Goal: Task Accomplishment & Management: Complete application form

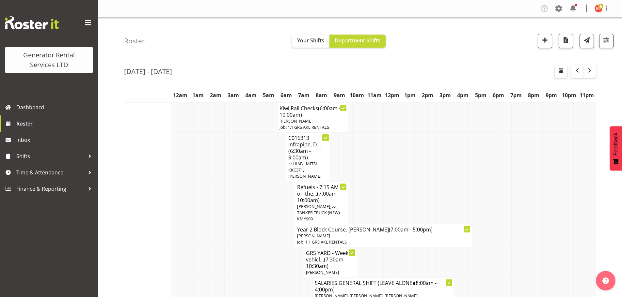
click at [539, 34] on button "button" at bounding box center [545, 41] width 14 height 14
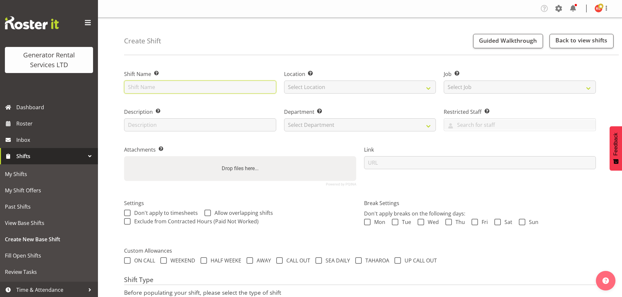
click at [146, 86] on input "text" at bounding box center [200, 87] width 152 height 13
click at [272, 88] on input "C016325 Del 1 x 100kva, 20mtrs cable, clamps and fencing to" at bounding box center [200, 87] width 152 height 13
click at [273, 88] on input "C016325 Del 1 x 100kva, 20mtrs cable, clamps and fencing to" at bounding box center [200, 87] width 152 height 13
type input "C016325 Del 1 x 100kva, 20mtrs cable, clamps and fencing to 102A Kidd Road, Kin…"
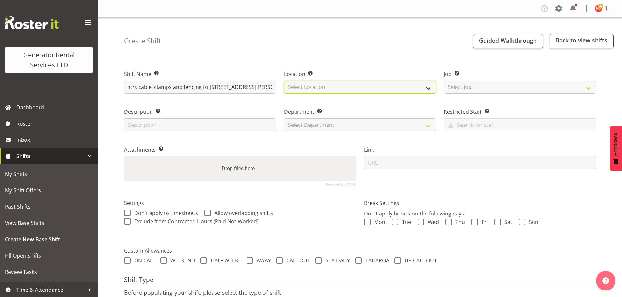
scroll to position [0, 0]
click at [321, 87] on select "Select Location GRS Auckland GRS Auckland" at bounding box center [360, 87] width 152 height 13
select select "28"
click at [284, 81] on select "Select Location GRS Auckland GRS Auckland" at bounding box center [360, 87] width 152 height 13
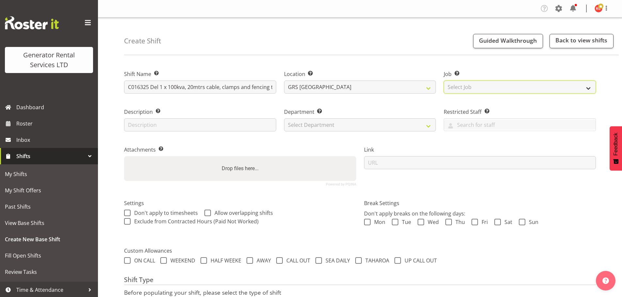
click at [457, 87] on select "Select Job Create new job 1.1 GRS AKL RENTALS 1.1 GRS AKL RENTALS AC 1.1 GRS AK…" at bounding box center [520, 87] width 152 height 13
select select "9"
click at [444, 81] on select "Select Job Create new job 1.1 GRS AKL RENTALS 1.1 GRS AKL RENTALS AC 1.1 GRS AK…" at bounding box center [520, 87] width 152 height 13
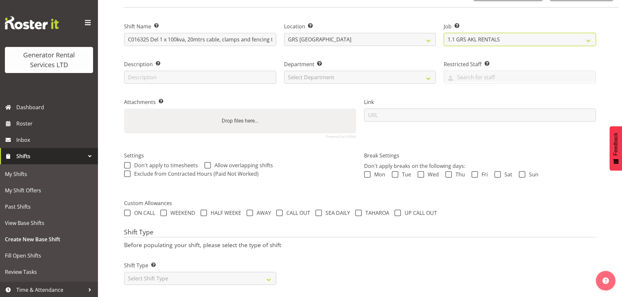
scroll to position [56, 0]
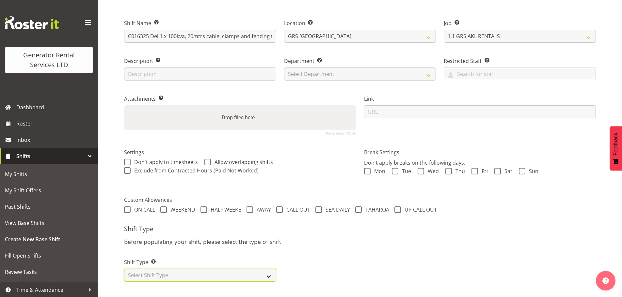
click at [269, 272] on select "Select Shift Type One Off Shift Recurring Shift Rotating Shift" at bounding box center [200, 275] width 152 height 13
select select "one_off"
click at [124, 269] on select "Select Shift Type One Off Shift Recurring Shift Rotating Shift" at bounding box center [200, 275] width 152 height 13
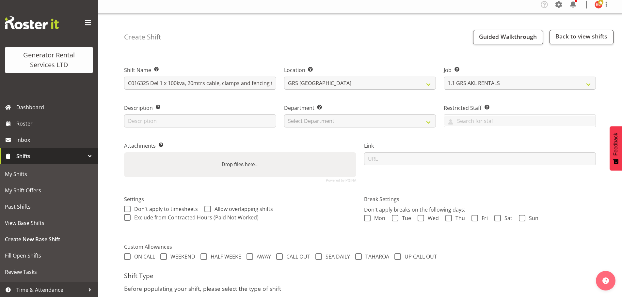
scroll to position [0, 0]
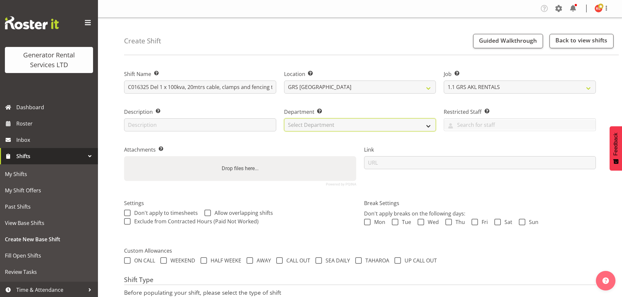
click at [346, 125] on select "Select Department GRS SALES AKL GRS SALES AKL GRS ADMIN AKL GRS HIRE AKL" at bounding box center [360, 125] width 152 height 13
select select "141"
click at [284, 119] on select "Select Department GRS SALES AKL GRS SALES AKL GRS ADMIN AKL GRS HIRE AKL" at bounding box center [360, 125] width 152 height 13
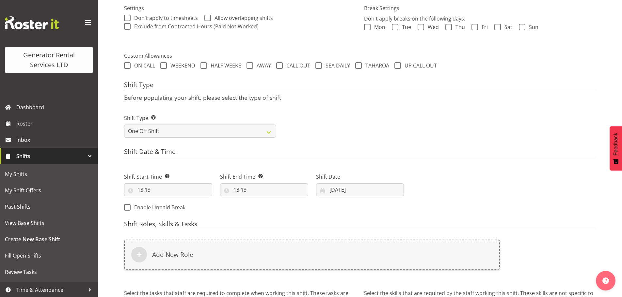
scroll to position [196, 0]
click at [175, 187] on input "13:13" at bounding box center [168, 189] width 88 height 13
click at [168, 209] on select "00 01 02 03 04 05 06 07 08 09 10 11 12 13 14 15 16 17 18 19 20 21 22 23" at bounding box center [168, 206] width 15 height 13
click at [185, 208] on select "00 01 02 03 04 05 06 07 08 09 10 11 12 13 14 15 16 17 18 19 20 21 22 23 24 25 2…" at bounding box center [185, 206] width 15 height 13
select select "15"
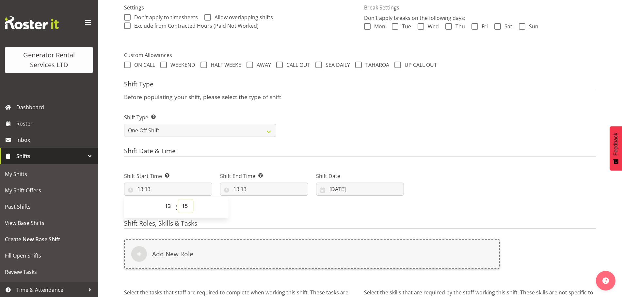
click at [178, 200] on select "00 01 02 03 04 05 06 07 08 09 10 11 12 13 14 15 16 17 18 19 20 21 22 23 24 25 2…" at bounding box center [185, 206] width 15 height 13
type input "13:15"
click at [241, 183] on input "13:13" at bounding box center [264, 189] width 88 height 13
click at [266, 203] on select "00 01 02 03 04 05 06 07 08 09 10 11 12 13 14 15 16 17 18 19 20 21 22 23" at bounding box center [264, 206] width 15 height 13
select select "15"
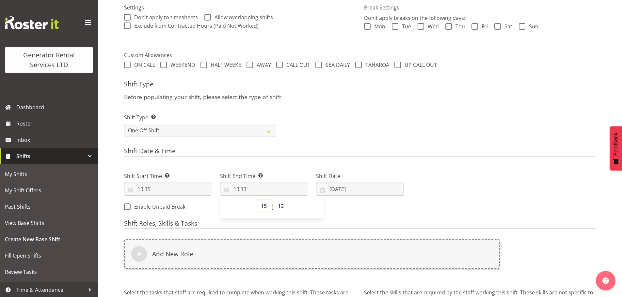
click at [257, 200] on select "00 01 02 03 04 05 06 07 08 09 10 11 12 13 14 15 16 17 18 19 20 21 22 23" at bounding box center [264, 206] width 15 height 13
type input "15:13"
click at [279, 208] on select "00 01 02 03 04 05 06 07 08 09 10 11 12 13 14 15 16 17 18 19 20 21 22 23 24 25 2…" at bounding box center [281, 206] width 15 height 13
select select "15"
click at [274, 200] on select "00 01 02 03 04 05 06 07 08 09 10 11 12 13 14 15 16 17 18 19 20 21 22 23 24 25 2…" at bounding box center [281, 206] width 15 height 13
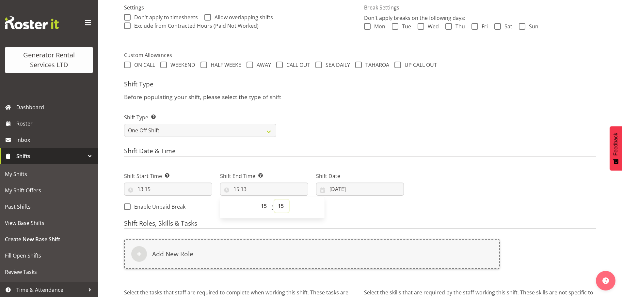
type input "15:15"
click at [337, 188] on input "06/10/2025" at bounding box center [360, 189] width 88 height 13
click at [345, 252] on link "6" at bounding box center [342, 254] width 13 height 13
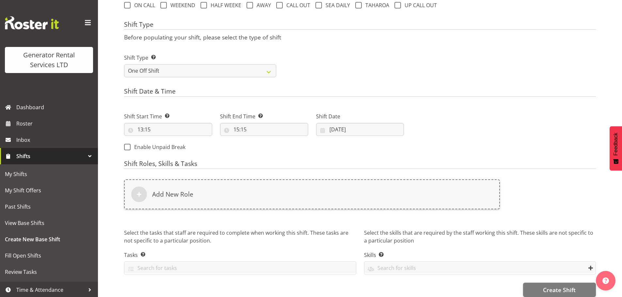
scroll to position [261, 0]
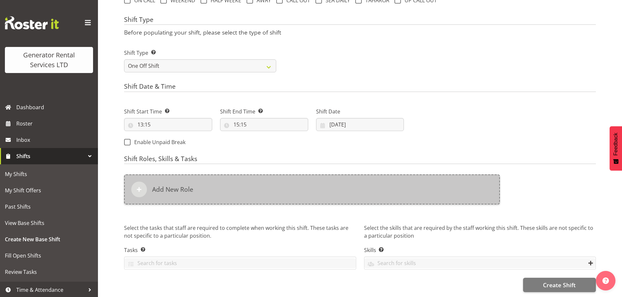
click at [144, 190] on div at bounding box center [139, 190] width 16 height 16
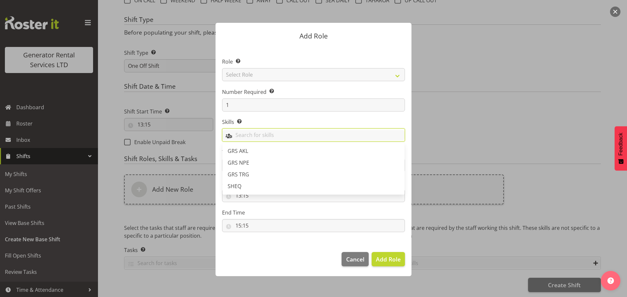
click at [252, 135] on input "text" at bounding box center [313, 135] width 182 height 10
click at [240, 78] on select "Select Role Account Manager Electrician Engineering GM HSEQ manager MECH Mechan…" at bounding box center [313, 74] width 183 height 13
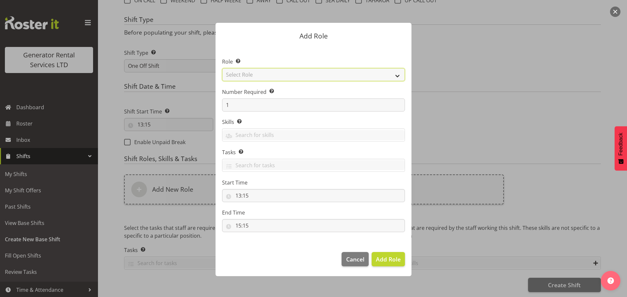
select select "21"
click at [222, 68] on select "Select Role Account Manager Electrician Engineering GM HSEQ manager MECH Mechan…" at bounding box center [313, 74] width 183 height 13
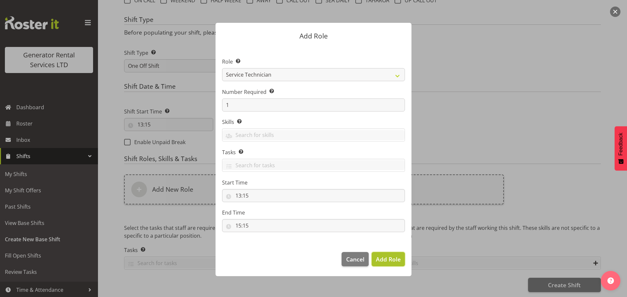
click at [385, 259] on span "Add Role" at bounding box center [388, 260] width 25 height 8
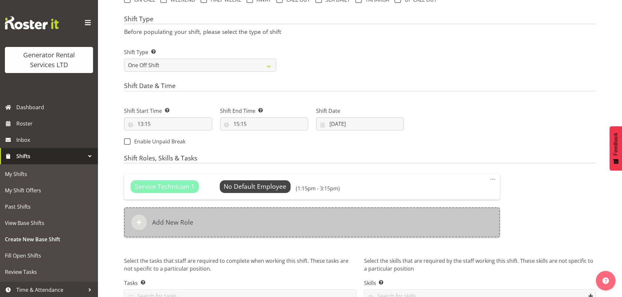
click at [144, 224] on div at bounding box center [139, 223] width 16 height 16
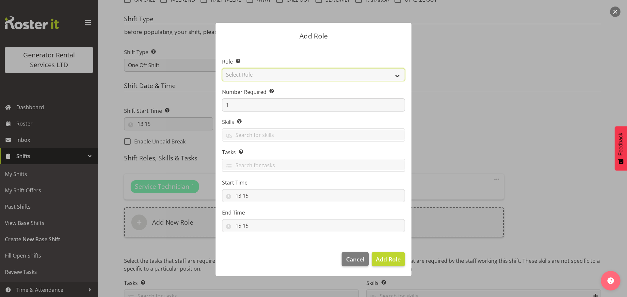
click at [250, 77] on select "Select Role Account Manager Electrician Engineering GM HSEQ manager MECH Mechan…" at bounding box center [313, 74] width 183 height 13
select select "27"
click at [222, 68] on select "Select Role Account Manager Electrician Engineering GM HSEQ manager MECH Mechan…" at bounding box center [313, 74] width 183 height 13
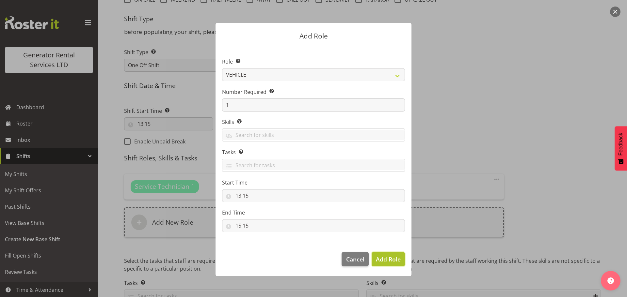
click at [396, 263] on span "Add Role" at bounding box center [388, 259] width 25 height 8
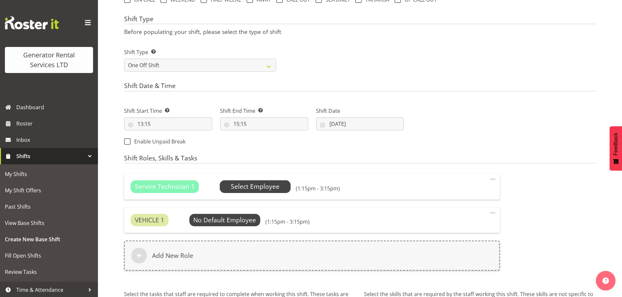
click at [270, 189] on span "Select Employee" at bounding box center [255, 186] width 49 height 9
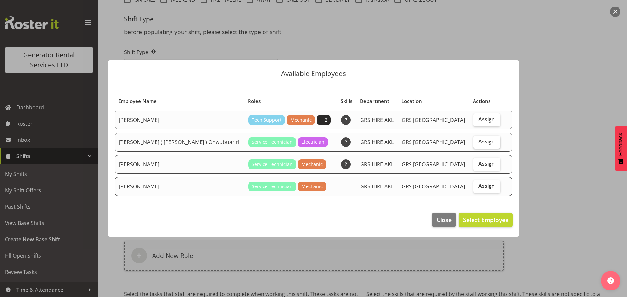
click at [473, 143] on label "Assign" at bounding box center [486, 142] width 27 height 13
click at [473, 143] on input "Assign" at bounding box center [475, 142] width 4 height 4
checkbox input "true"
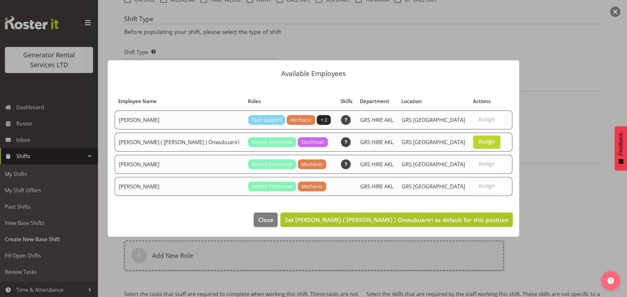
click at [480, 222] on span "Set Emmanuel ( Manny ) Onwubuariri as default for this position" at bounding box center [397, 220] width 224 height 8
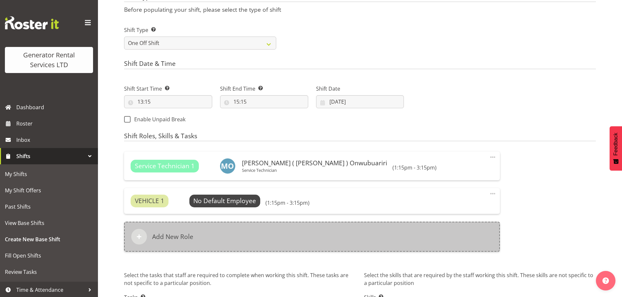
scroll to position [294, 0]
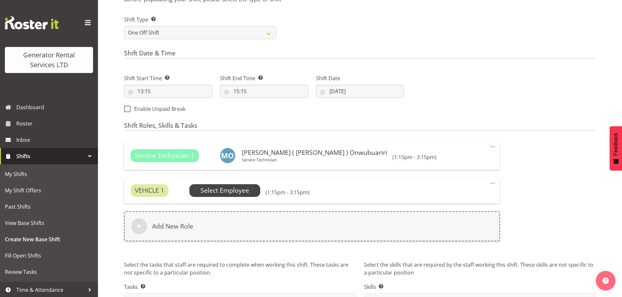
click at [247, 193] on span "Select Employee" at bounding box center [224, 190] width 49 height 9
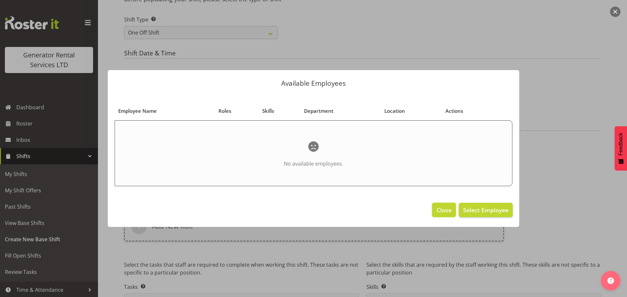
click at [441, 213] on span "Close" at bounding box center [443, 210] width 15 height 8
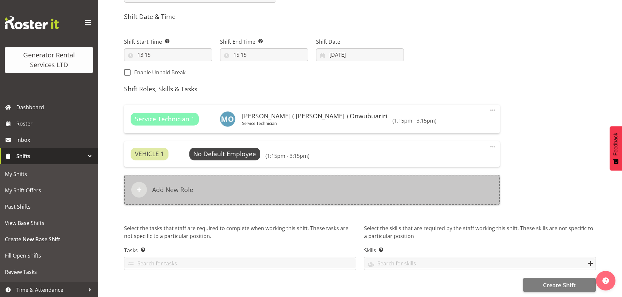
scroll to position [335, 0]
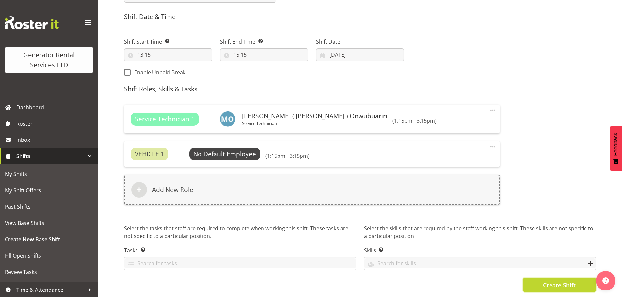
click at [575, 281] on span "Create Shift" at bounding box center [559, 285] width 33 height 8
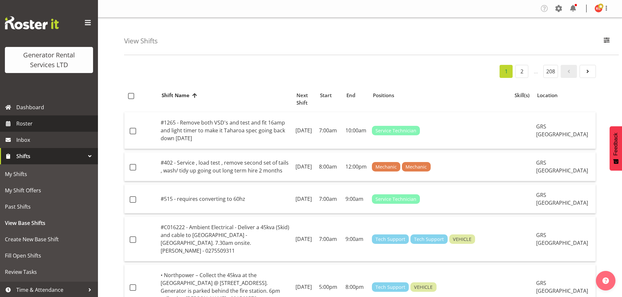
click at [37, 126] on span "Roster" at bounding box center [55, 124] width 78 height 10
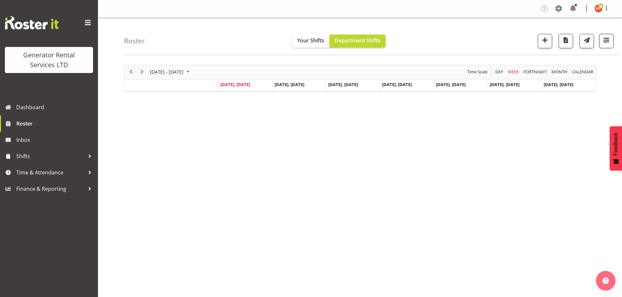
click at [603, 44] on span "button" at bounding box center [606, 40] width 8 height 8
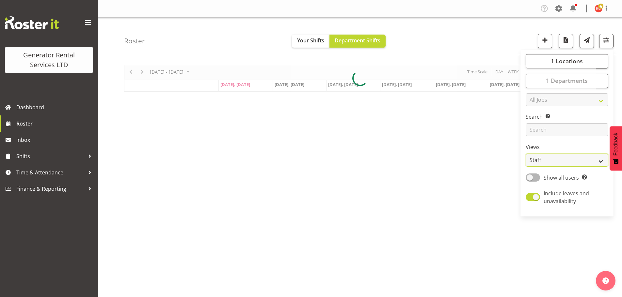
click at [553, 162] on select "Staff Role Shift - Horizontal Shift - Vertical Staff - Location" at bounding box center [567, 160] width 83 height 13
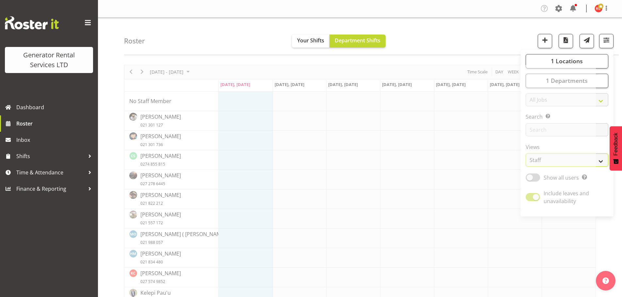
select select "shift"
click at [526, 154] on select "Staff Role Shift - Horizontal Shift - Vertical Staff - Location" at bounding box center [567, 160] width 83 height 13
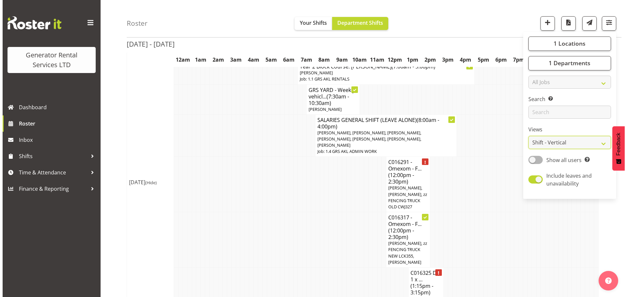
scroll to position [196, 0]
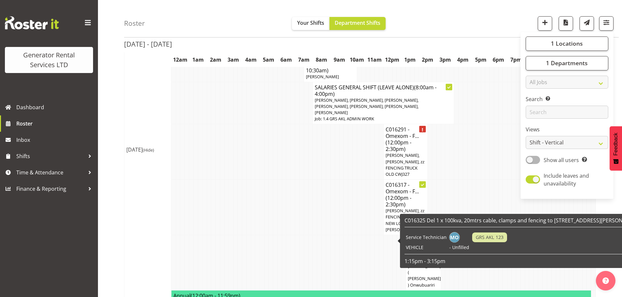
click at [428, 238] on td "Service Technician" at bounding box center [425, 238] width 43 height 14
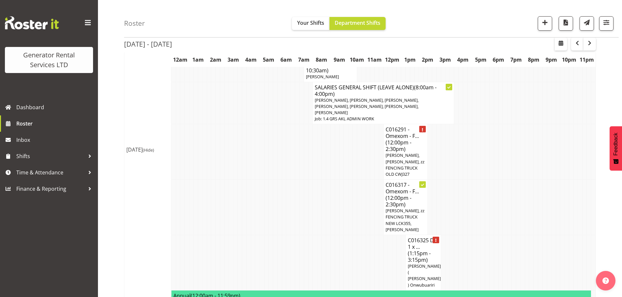
click at [358, 245] on td at bounding box center [359, 262] width 5 height 55
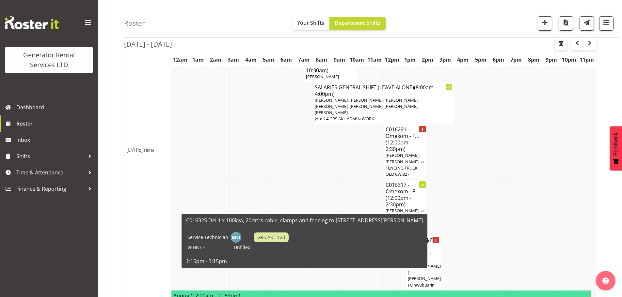
click at [410, 250] on span "(1:15pm - 3:15pm)" at bounding box center [419, 257] width 23 height 14
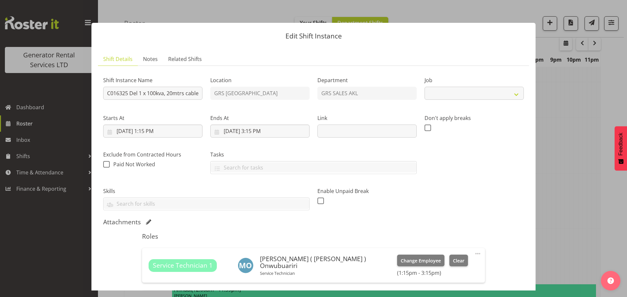
click at [416, 242] on div "Roles Service Technician 1 [PERSON_NAME] ( [PERSON_NAME] ) Onwubuariri Service …" at bounding box center [313, 291] width 350 height 125
select select "9"
click at [166, 98] on input "C016325 Del 1 x 100kva, 20mtrs cable, clamps and fencing to [STREET_ADDRESS][PE…" at bounding box center [152, 93] width 99 height 13
paste input "[PERSON_NAME] is our Field Service Manager – 027 234 9858"
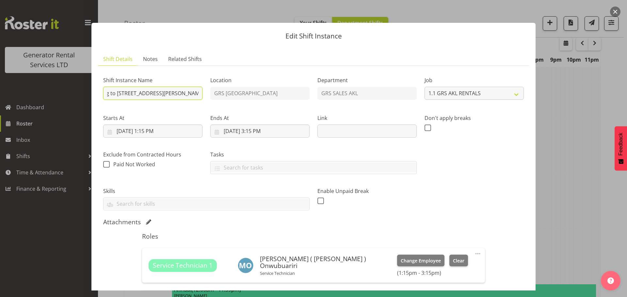
scroll to position [0, 126]
drag, startPoint x: 163, startPoint y: 92, endPoint x: 168, endPoint y: 94, distance: 6.1
click at [168, 94] on input "C016325 Del 1 x 100kva, 20mtrs cable, clamps and fencing to [STREET_ADDRESS][PE…" at bounding box center [152, 93] width 99 height 13
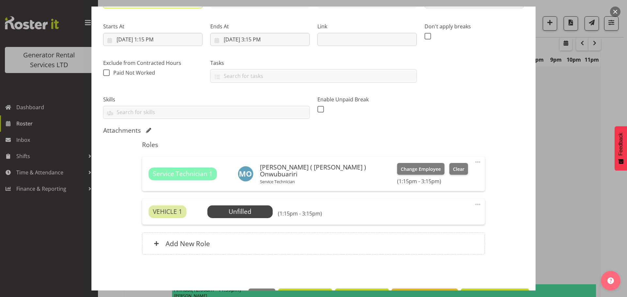
scroll to position [98, 0]
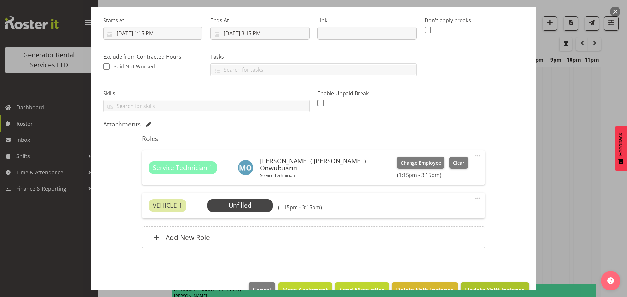
type input "C016325 Del 1 x 100kva, 20mtrs cable, clamps and fencing to [STREET_ADDRESS][PE…"
click at [484, 287] on span "Update Shift Instance" at bounding box center [495, 290] width 60 height 8
